Goal: Find specific page/section: Find specific page/section

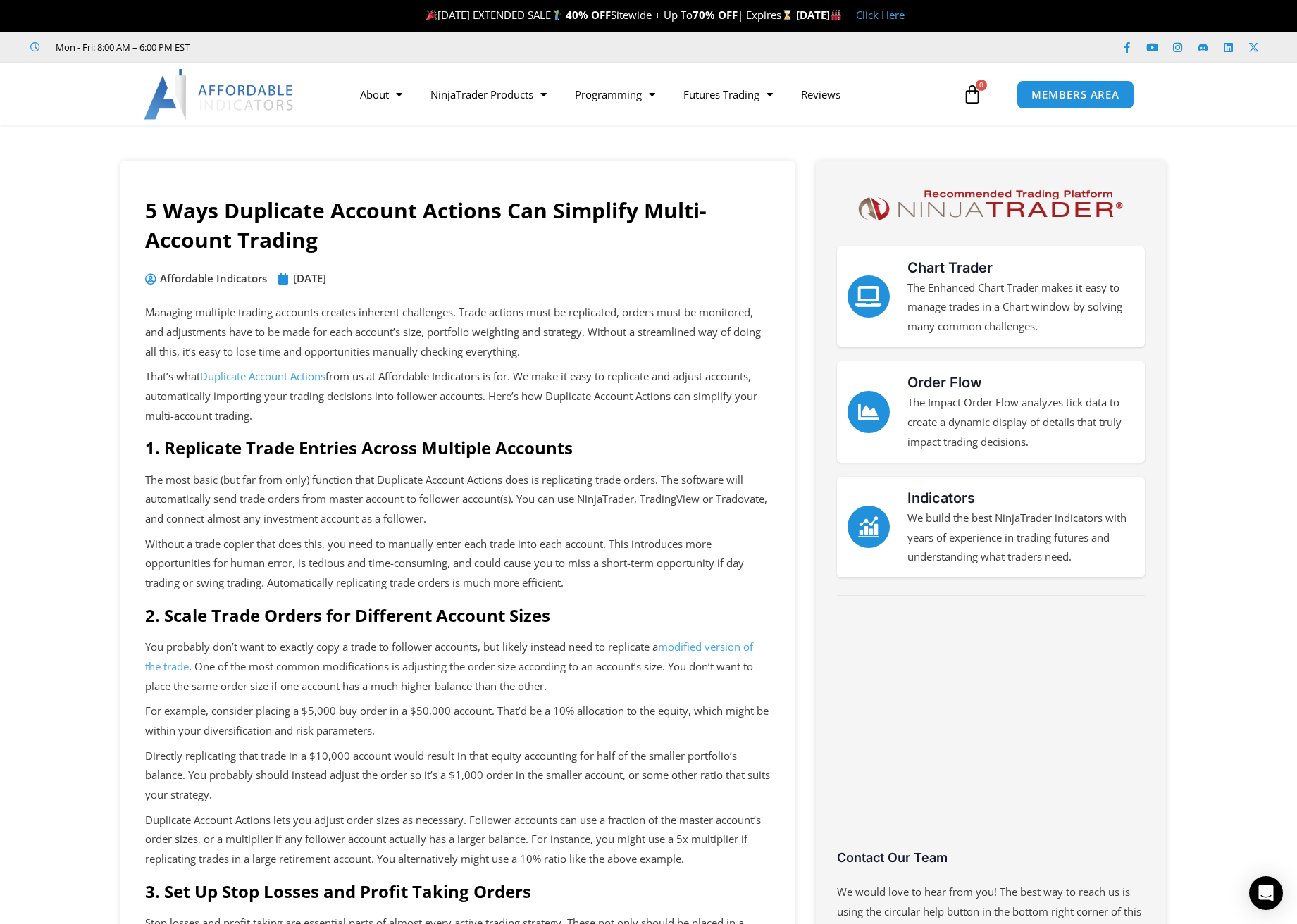
click at [217, 100] on img at bounding box center [220, 94] width 151 height 51
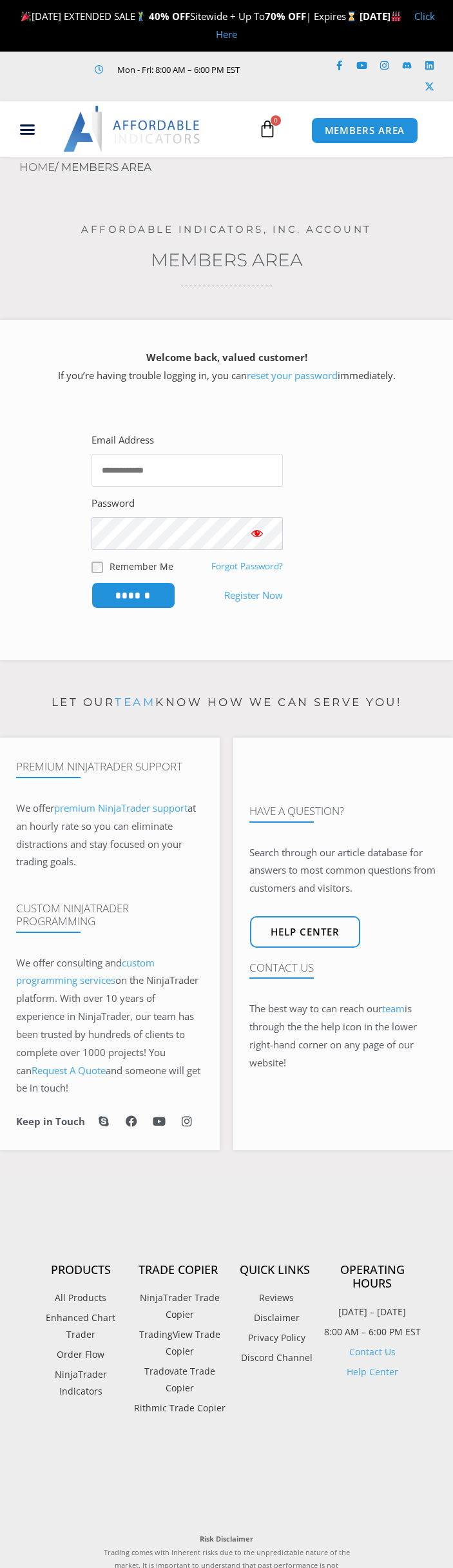
type input "**********"
